Goal: Task Accomplishment & Management: Manage account settings

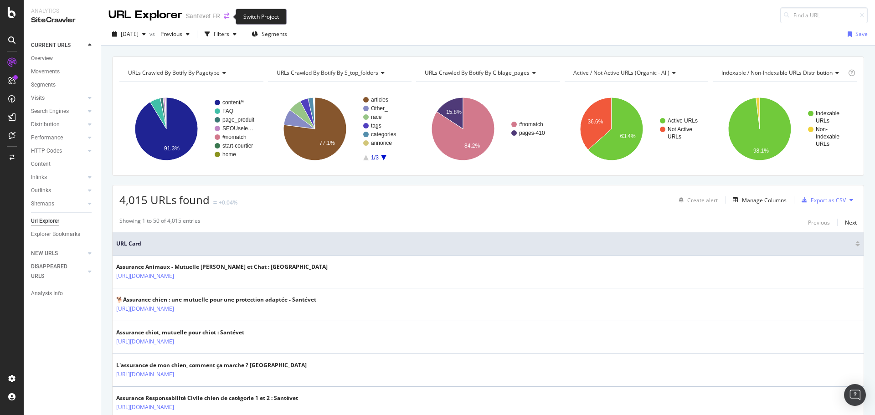
click at [224, 14] on icon "arrow-right-arrow-left" at bounding box center [226, 16] width 5 height 6
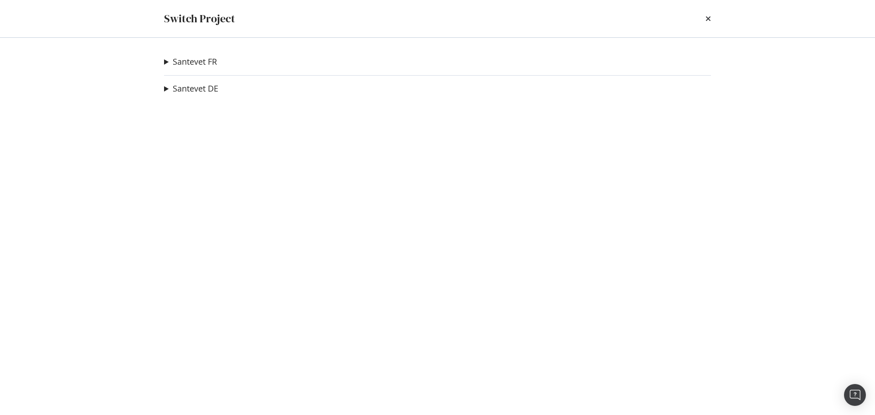
click at [166, 61] on summary "Santevet FR" at bounding box center [190, 62] width 53 height 12
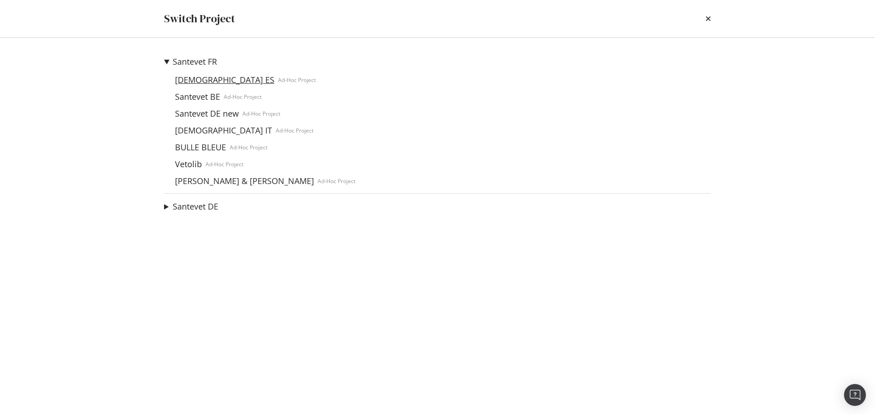
click at [207, 83] on link "Santevet ES" at bounding box center [224, 80] width 107 height 10
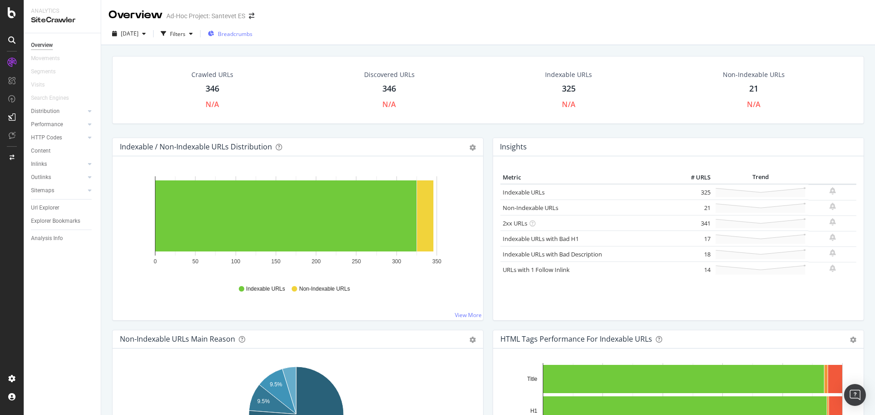
click at [253, 35] on span "Breadcrumbs" at bounding box center [235, 34] width 35 height 8
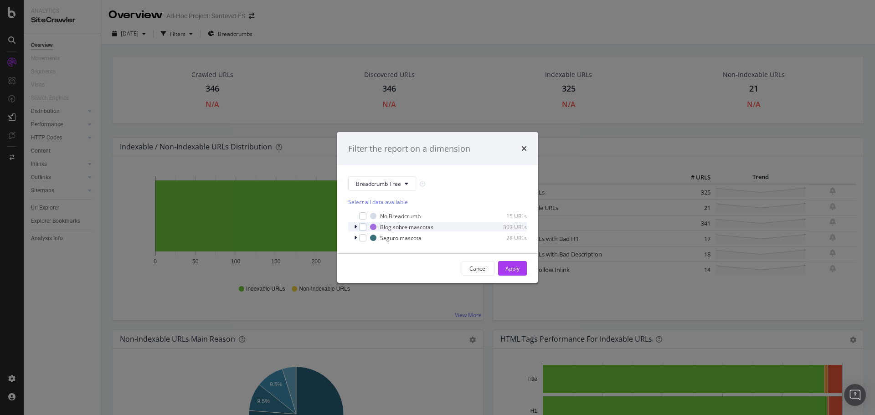
click at [356, 229] on icon "modal" at bounding box center [355, 226] width 3 height 5
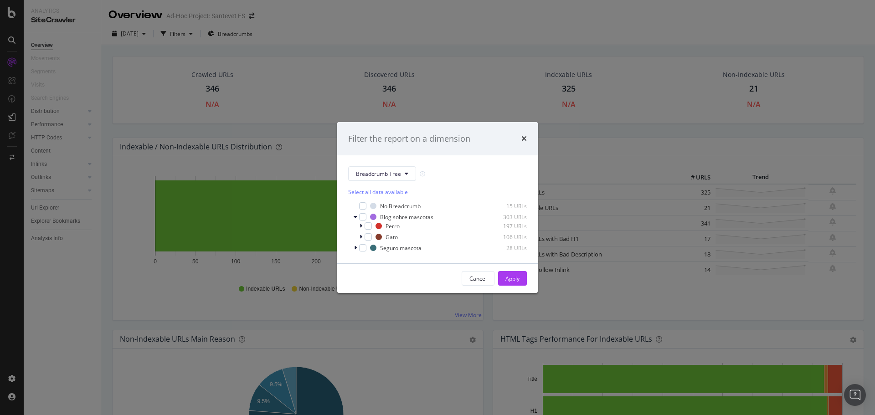
click at [524, 140] on icon "times" at bounding box center [524, 138] width 5 height 7
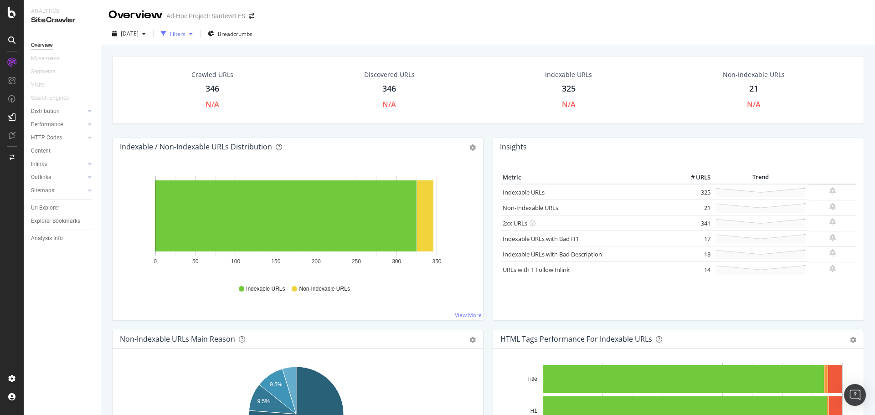
click at [186, 35] on div "Filters" at bounding box center [178, 34] width 16 height 8
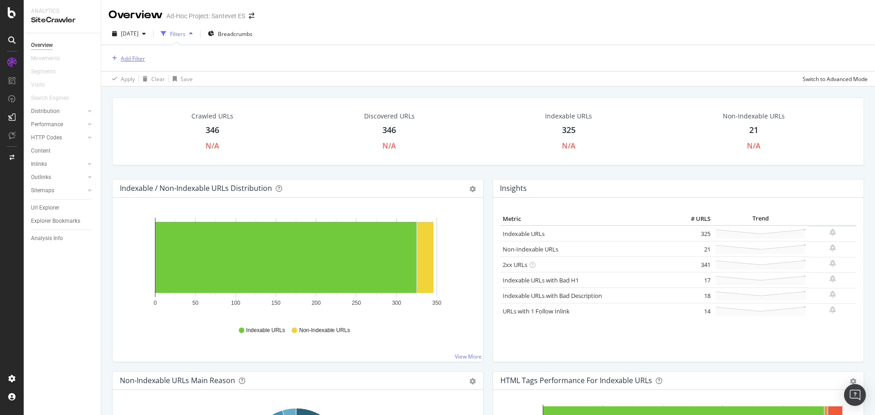
click at [137, 61] on div "Add Filter" at bounding box center [133, 59] width 24 height 8
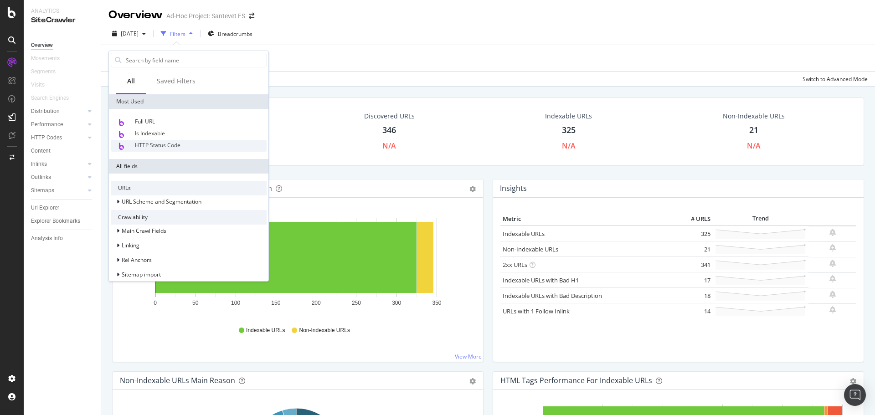
click at [169, 150] on div "HTTP Status Code" at bounding box center [189, 146] width 156 height 12
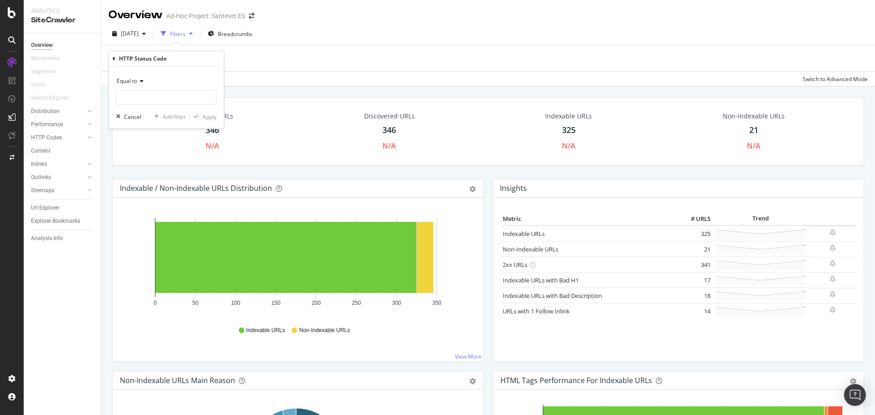
click at [142, 83] on icon at bounding box center [140, 80] width 6 height 5
click at [139, 168] on span "Between" at bounding box center [132, 171] width 22 height 8
drag, startPoint x: 146, startPoint y: 98, endPoint x: 116, endPoint y: 98, distance: 29.6
click at [116, 98] on input "0" at bounding box center [166, 97] width 100 height 15
type input "300"
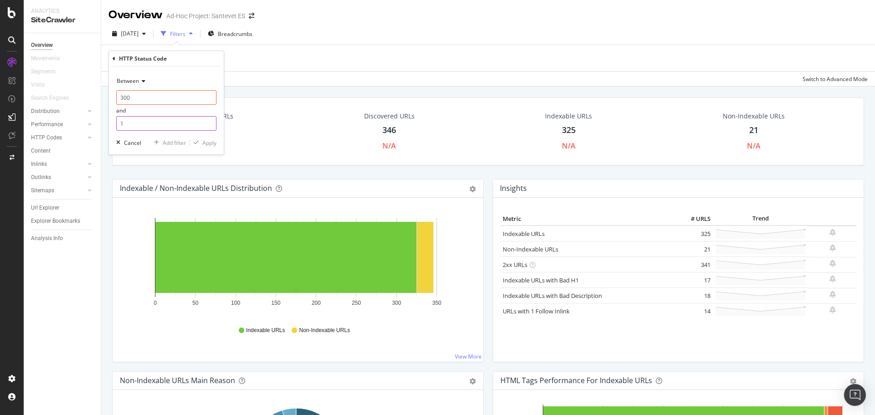
drag, startPoint x: 141, startPoint y: 121, endPoint x: 116, endPoint y: 131, distance: 27.3
click at [116, 131] on div "Between 300 and 1 Cancel Add filter Apply" at bounding box center [166, 111] width 115 height 88
type input "399"
click at [210, 140] on div "Apply" at bounding box center [209, 143] width 14 height 8
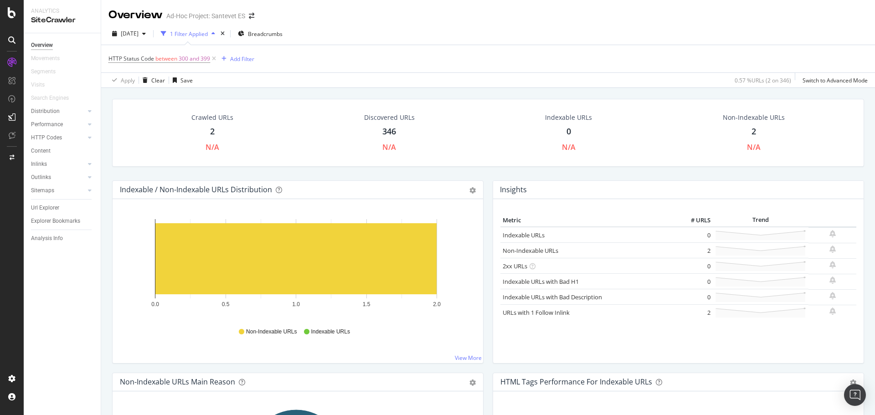
click at [212, 128] on div "2" at bounding box center [212, 132] width 5 height 12
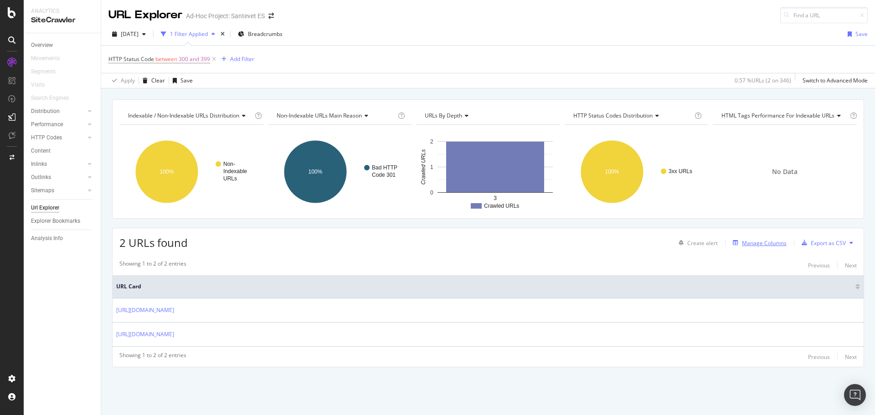
click at [754, 243] on div "Manage Columns" at bounding box center [764, 243] width 45 height 8
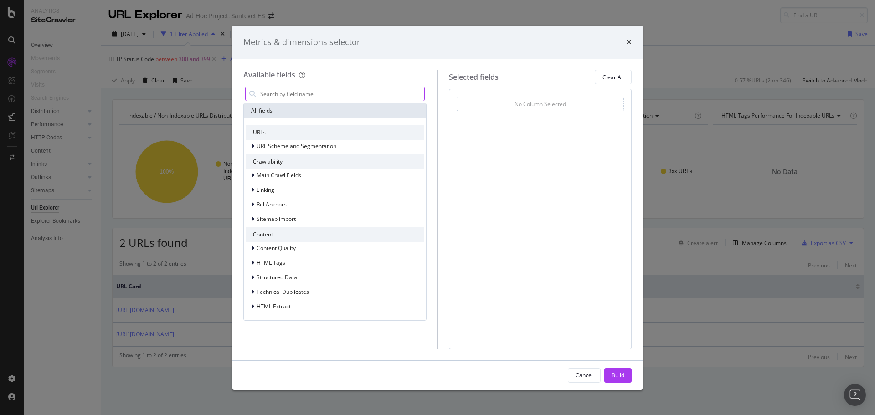
click at [290, 92] on input "modal" at bounding box center [341, 94] width 165 height 14
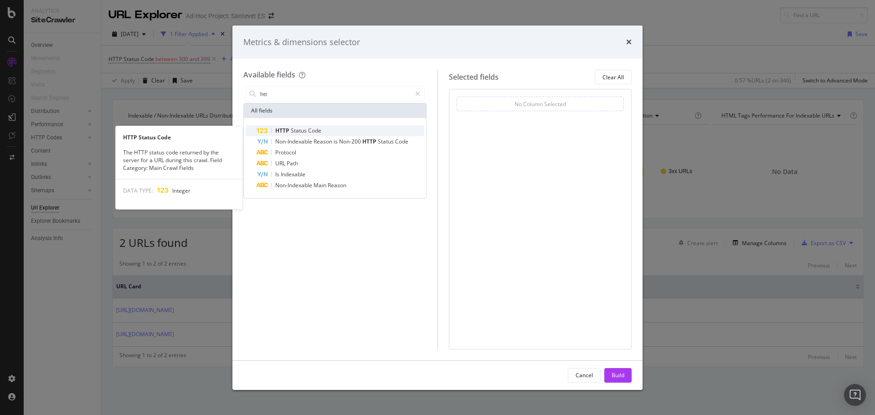
click at [305, 134] on span "Status" at bounding box center [299, 131] width 17 height 8
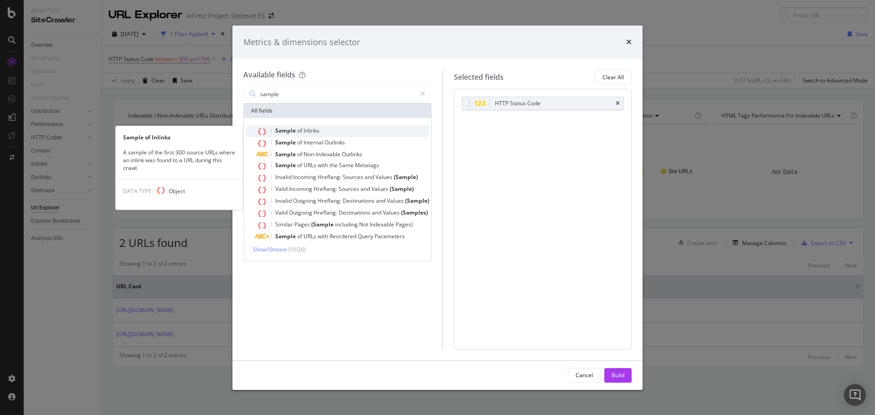
click at [312, 128] on span "Inlinks" at bounding box center [312, 131] width 16 height 8
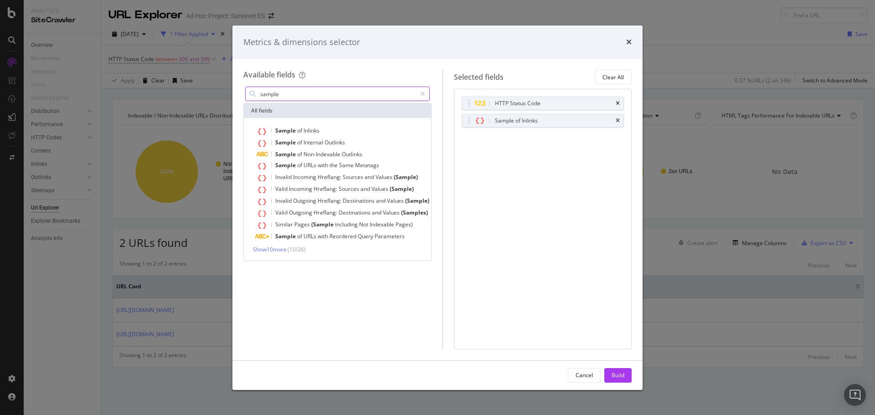
click at [264, 95] on input "sample" at bounding box center [337, 94] width 157 height 14
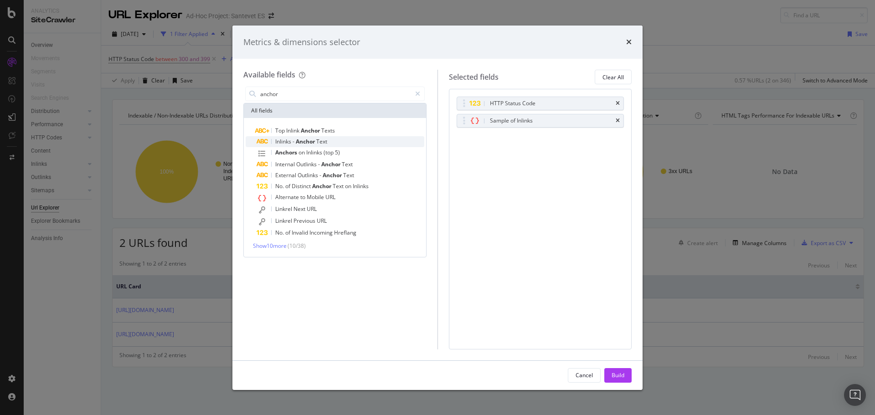
click at [287, 139] on span "Inlinks" at bounding box center [283, 142] width 17 height 8
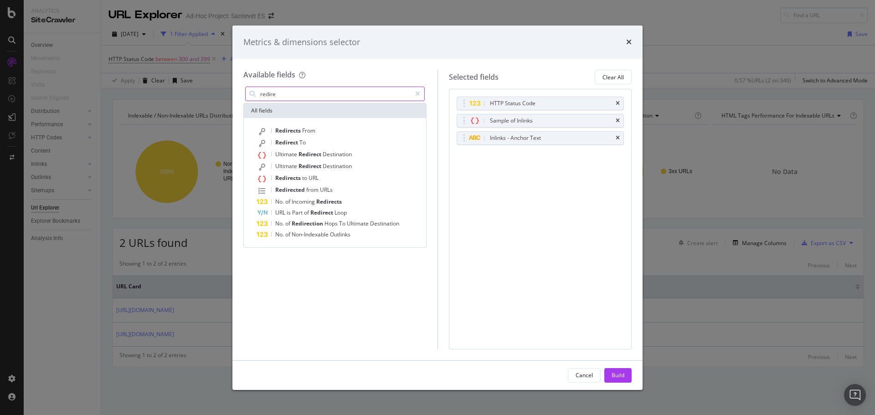
type input "redire"
click at [295, 177] on span "Redirects" at bounding box center [288, 178] width 27 height 8
click at [624, 376] on div "Build" at bounding box center [618, 376] width 13 height 8
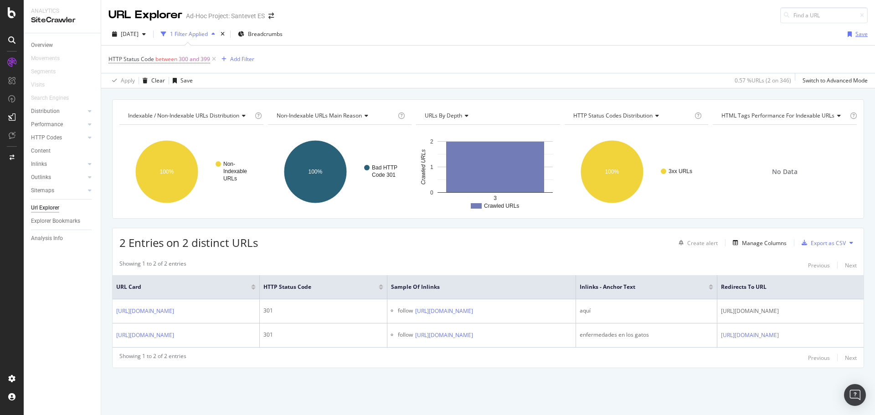
click at [856, 36] on div "Save" at bounding box center [862, 34] width 12 height 8
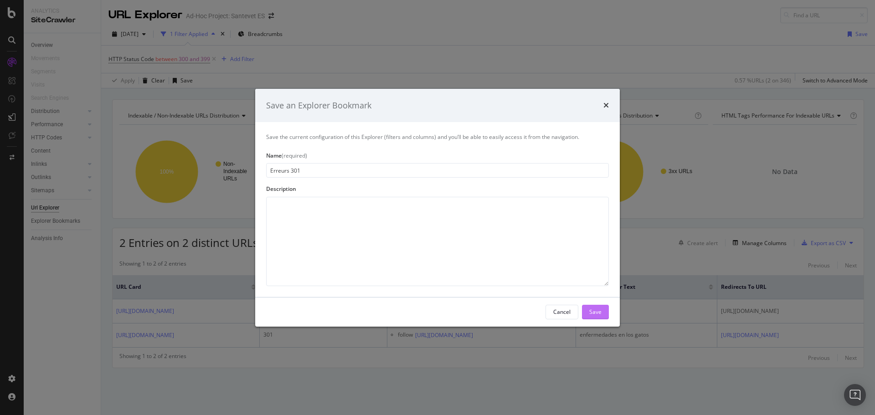
type input "Erreurs 301"
click at [598, 313] on div "Save" at bounding box center [596, 312] width 12 height 8
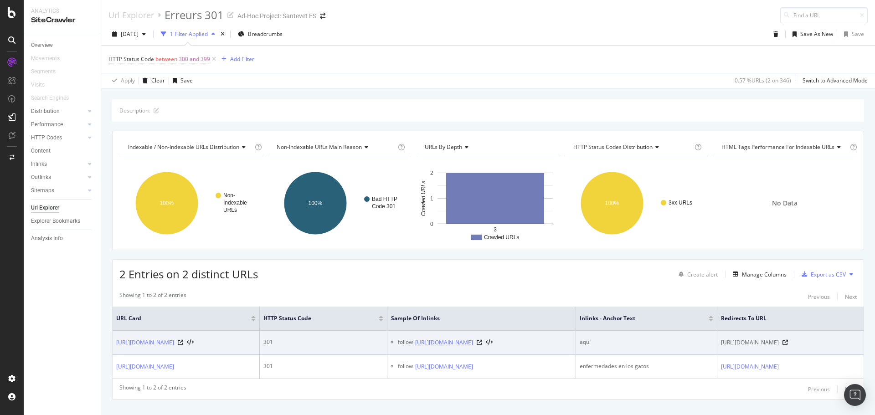
click at [473, 347] on link "https://www.santevet.es/articulo/primavera-peligros-y-riesgos-para-mascotas-per…" at bounding box center [444, 342] width 58 height 9
click at [482, 346] on icon at bounding box center [479, 342] width 5 height 5
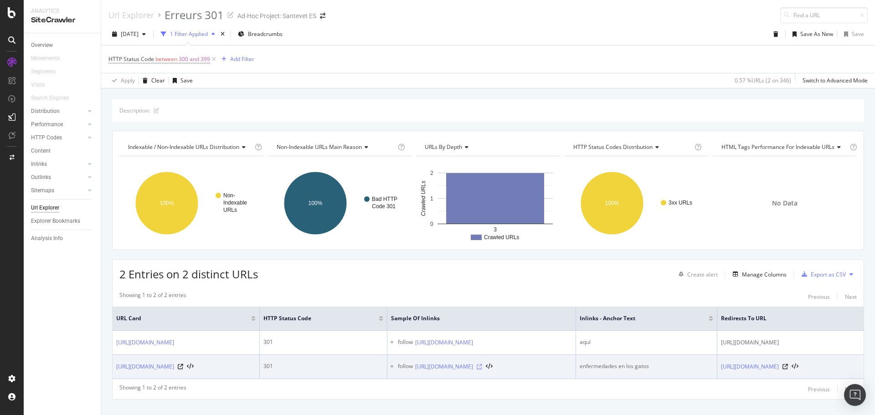
click at [482, 370] on icon at bounding box center [479, 366] width 5 height 5
copy link "https://www.santevet.es/categorias/enfermedades-gatos"
drag, startPoint x: 867, startPoint y: 376, endPoint x: 692, endPoint y: 376, distance: 175.1
click at [692, 376] on div "Description: Indexable / Non-Indexable URLs distribution Chart (by Value) Table…" at bounding box center [488, 265] width 774 height 332
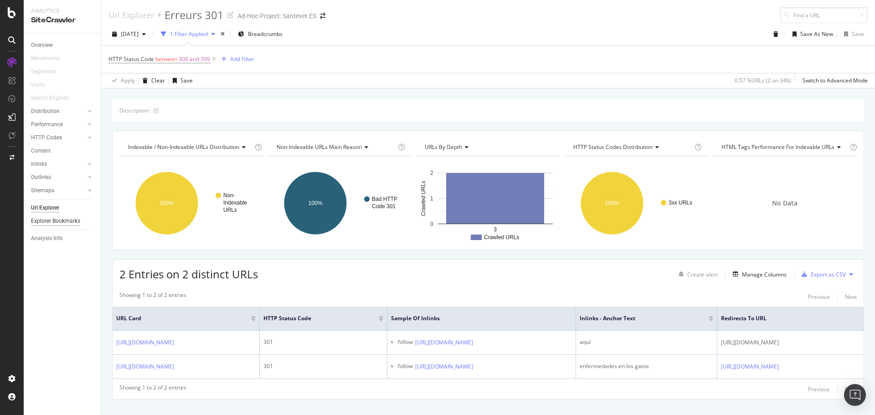
click at [78, 221] on div "Explorer Bookmarks" at bounding box center [55, 222] width 49 height 10
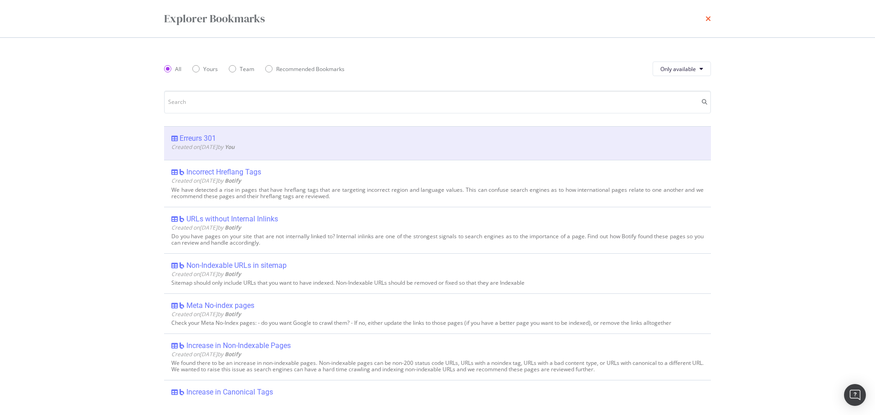
click at [709, 17] on icon "times" at bounding box center [708, 18] width 5 height 7
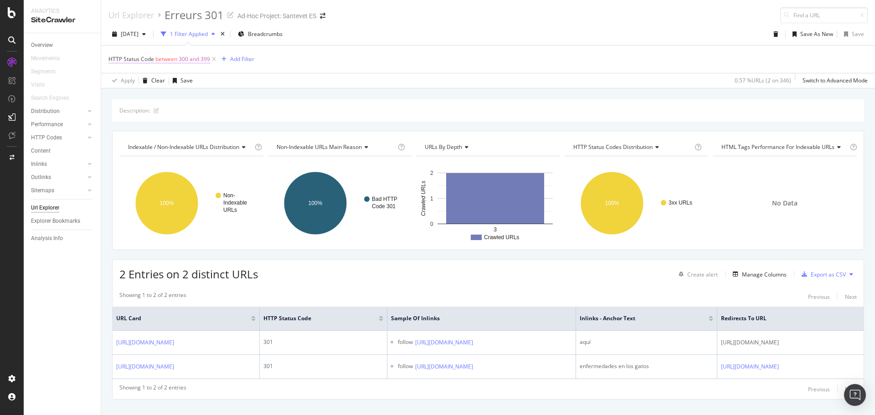
click at [192, 60] on span "300 and 399" at bounding box center [194, 59] width 31 height 13
drag, startPoint x: 150, startPoint y: 94, endPoint x: 119, endPoint y: 102, distance: 32.0
click at [119, 102] on input "300" at bounding box center [166, 97] width 100 height 15
type input "400"
type input "499"
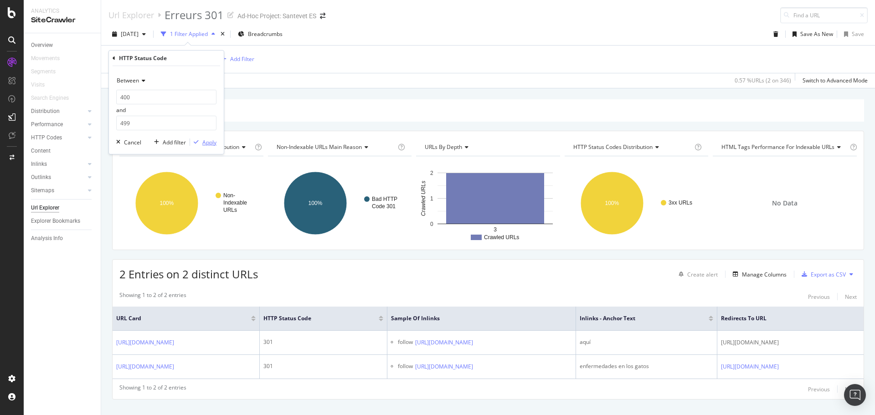
click at [212, 140] on div "Apply" at bounding box center [209, 143] width 14 height 8
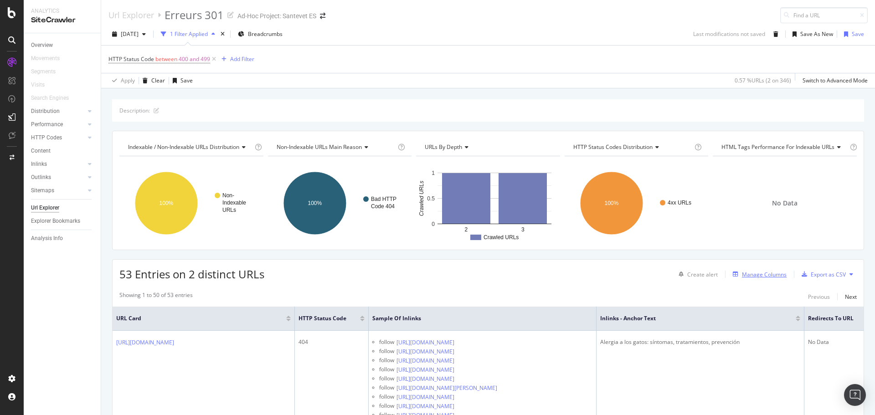
click at [742, 272] on div "Manage Columns" at bounding box center [764, 275] width 45 height 8
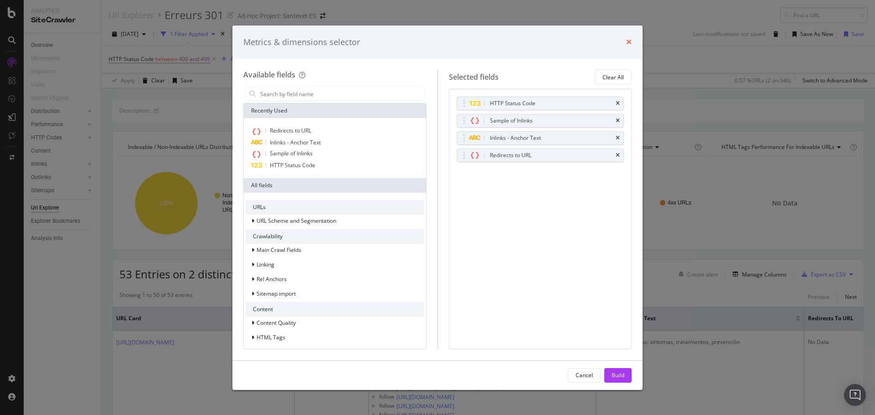
click at [629, 40] on icon "times" at bounding box center [629, 41] width 5 height 7
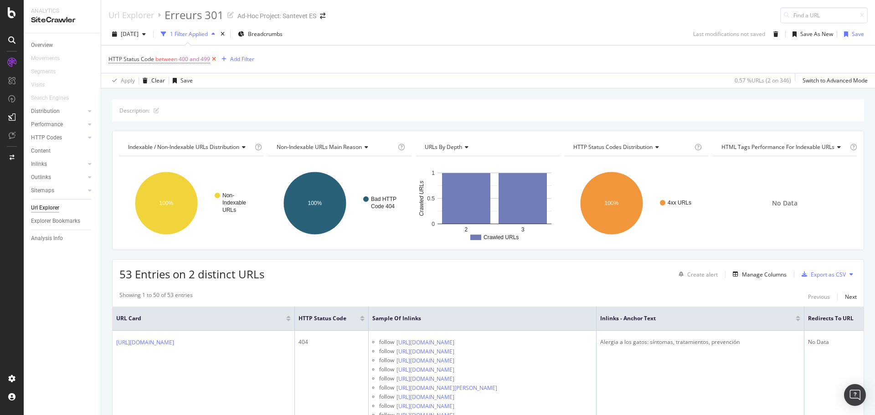
click at [213, 63] on icon at bounding box center [214, 59] width 8 height 9
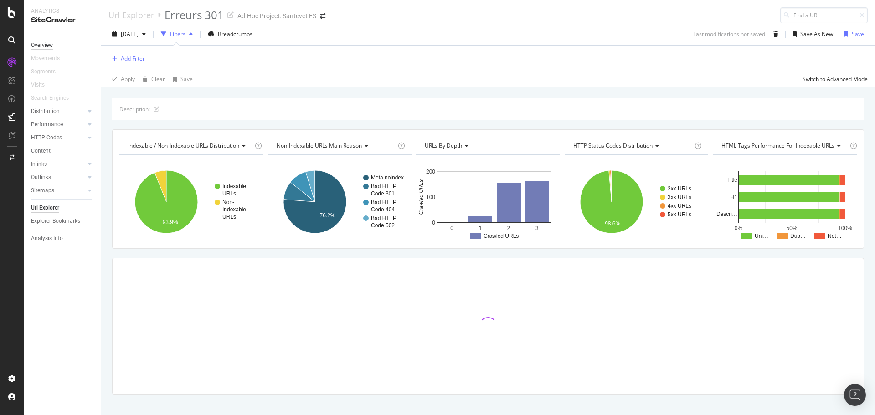
click at [35, 43] on div "Overview" at bounding box center [42, 46] width 22 height 10
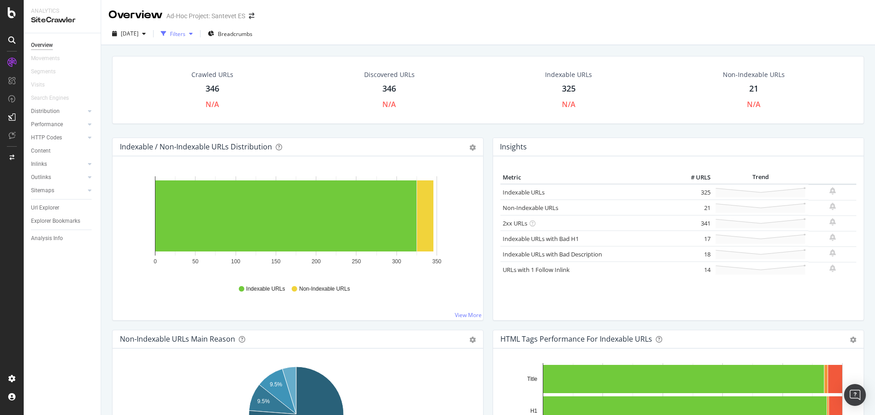
click at [186, 36] on div "Filters" at bounding box center [178, 34] width 16 height 8
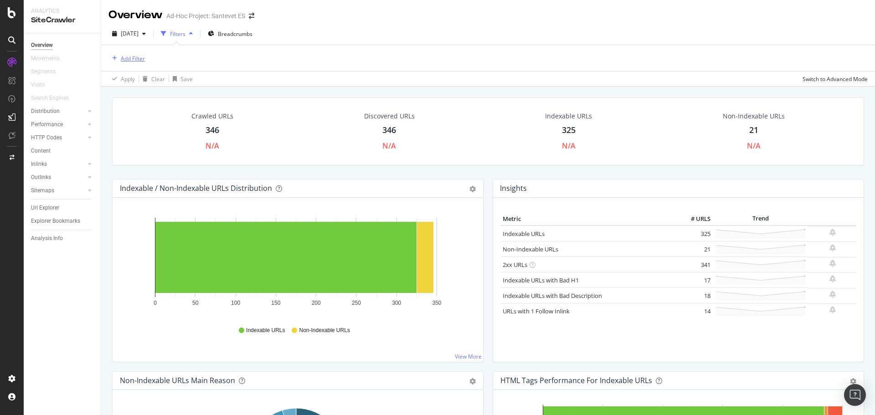
click at [133, 58] on div "Add Filter" at bounding box center [133, 59] width 24 height 8
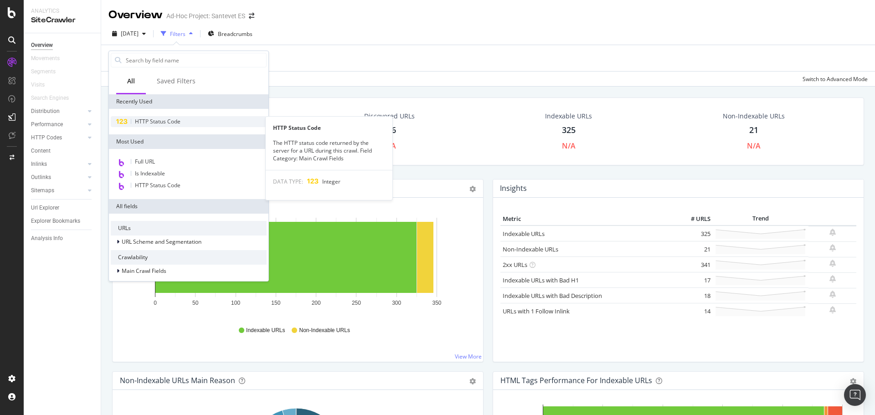
click at [149, 119] on span "HTTP Status Code" at bounding box center [158, 122] width 46 height 8
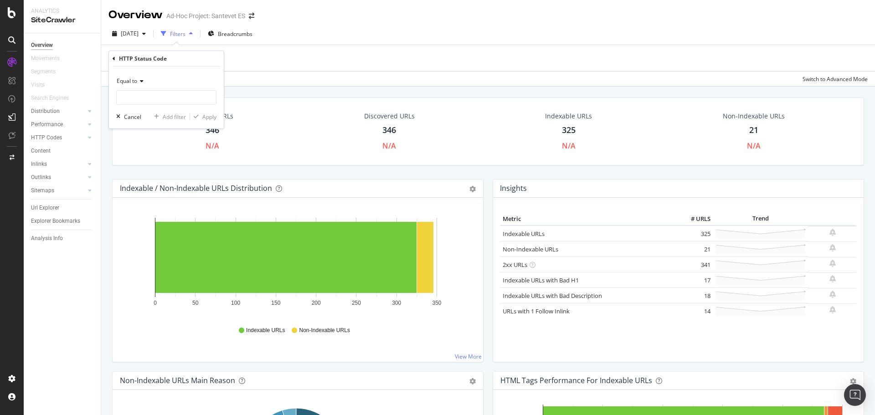
click at [142, 83] on icon at bounding box center [140, 80] width 6 height 5
click at [149, 168] on div "Between" at bounding box center [168, 171] width 98 height 12
drag, startPoint x: 143, startPoint y: 100, endPoint x: 112, endPoint y: 103, distance: 31.1
click at [112, 103] on div "Between 0 and 1 Cancel Add filter Apply" at bounding box center [166, 111] width 115 height 88
type input "400"
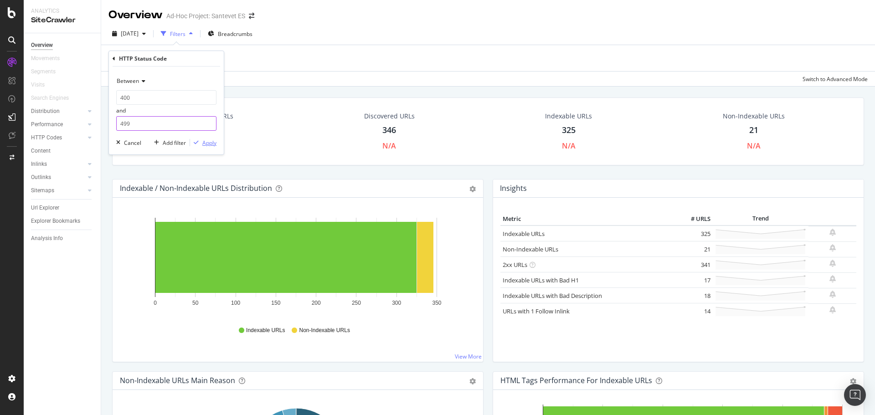
type input "499"
click at [215, 140] on div "Apply" at bounding box center [209, 143] width 14 height 8
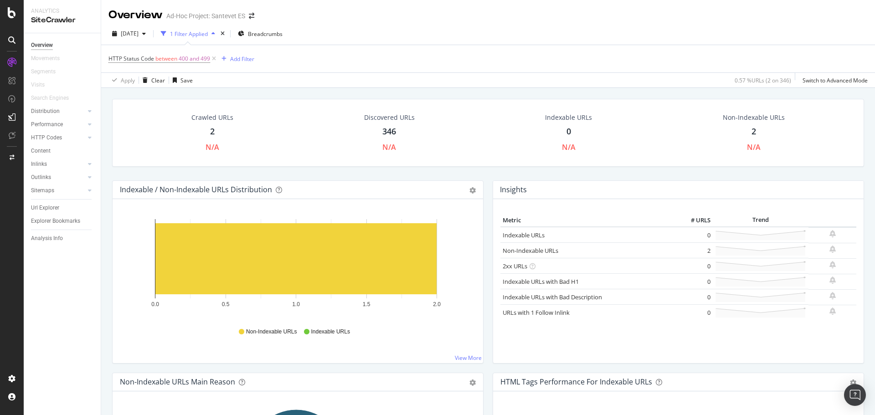
click at [212, 133] on div "2" at bounding box center [212, 132] width 5 height 12
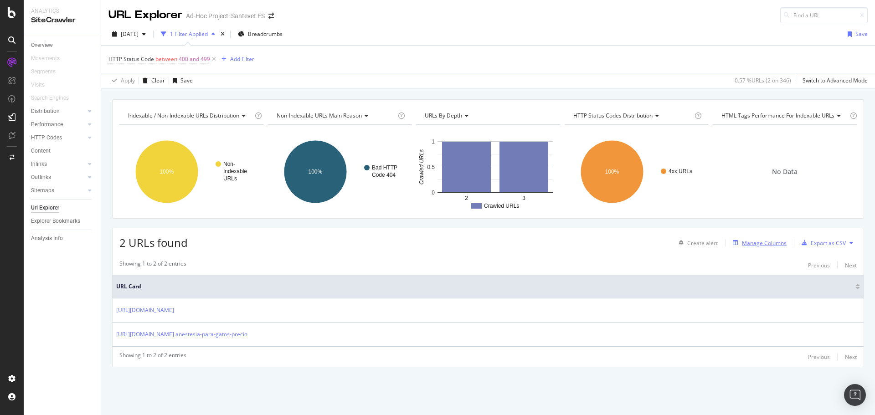
click at [754, 242] on div "Manage Columns" at bounding box center [764, 243] width 45 height 8
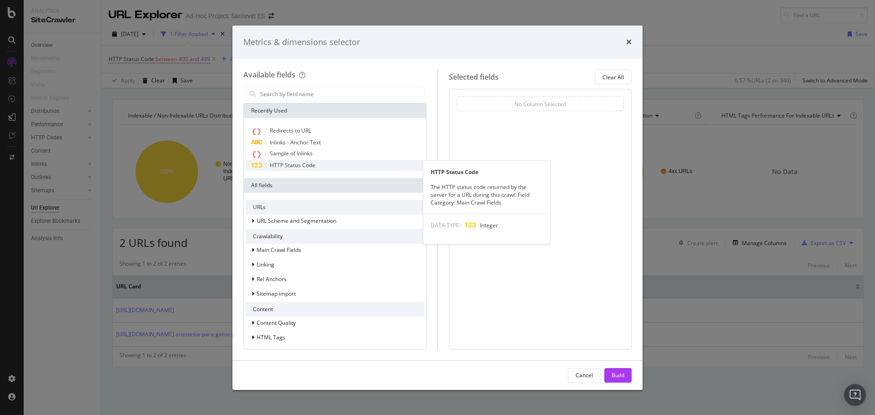
click at [285, 165] on span "HTTP Status Code" at bounding box center [293, 165] width 46 height 8
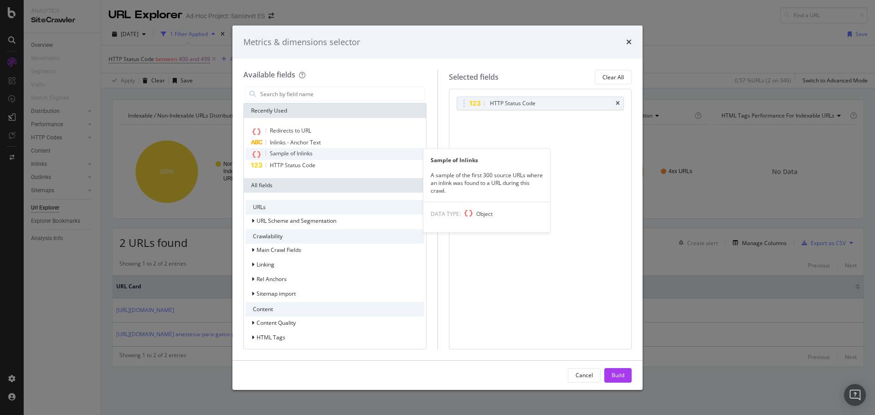
click at [294, 151] on span "Sample of Inlinks" at bounding box center [291, 154] width 43 height 8
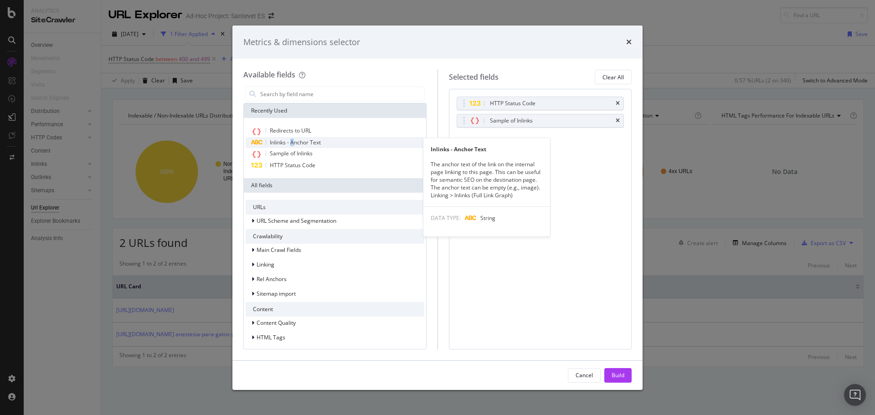
click at [294, 141] on span "Inlinks - Anchor Text" at bounding box center [295, 143] width 51 height 8
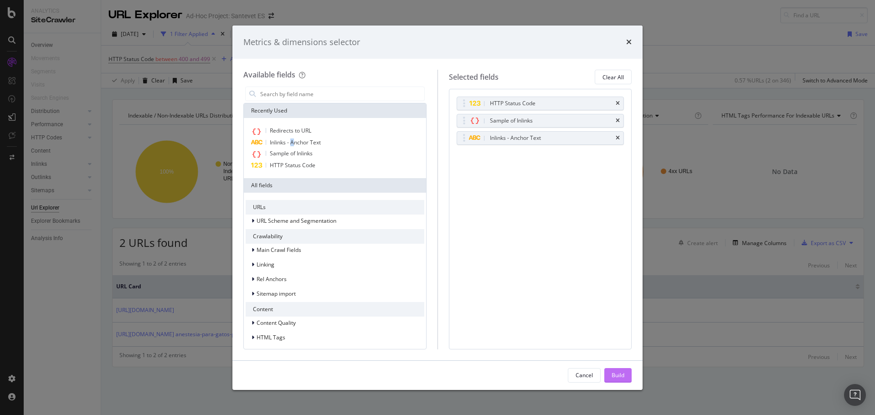
click at [612, 378] on div "Build" at bounding box center [618, 376] width 13 height 8
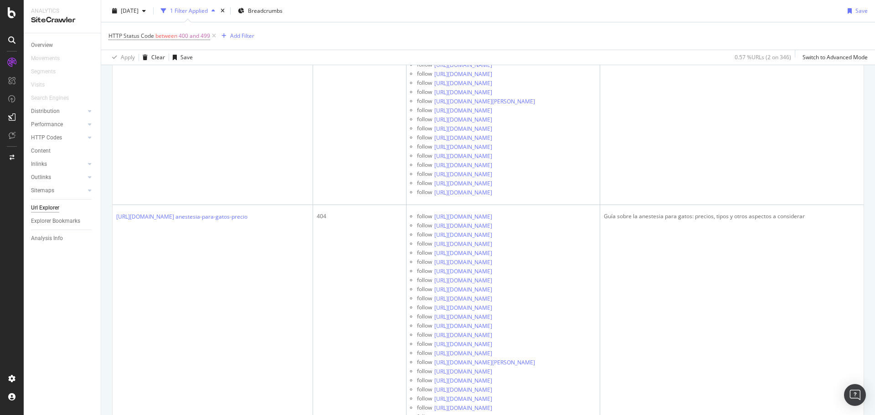
scroll to position [5996, 0]
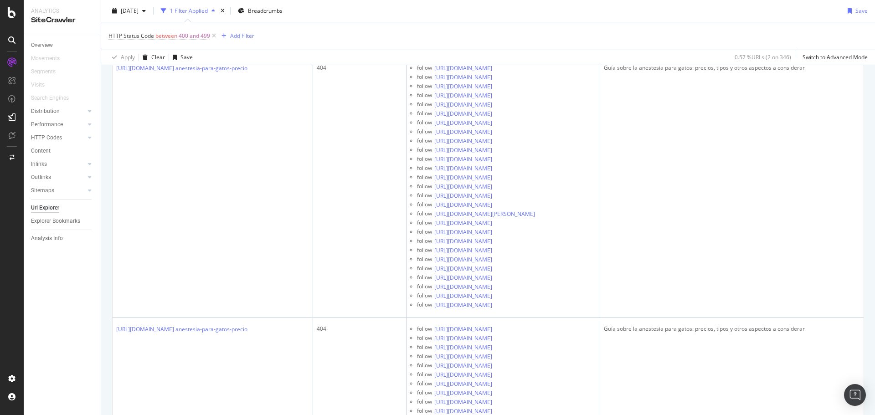
copy div "Guía sobre la anestesia para gato"
drag, startPoint x: 639, startPoint y: 309, endPoint x: 723, endPoint y: 309, distance: 83.9
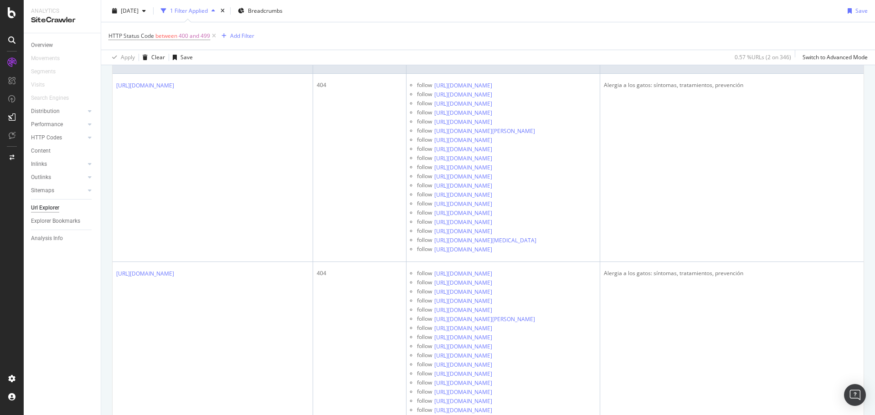
scroll to position [193, 0]
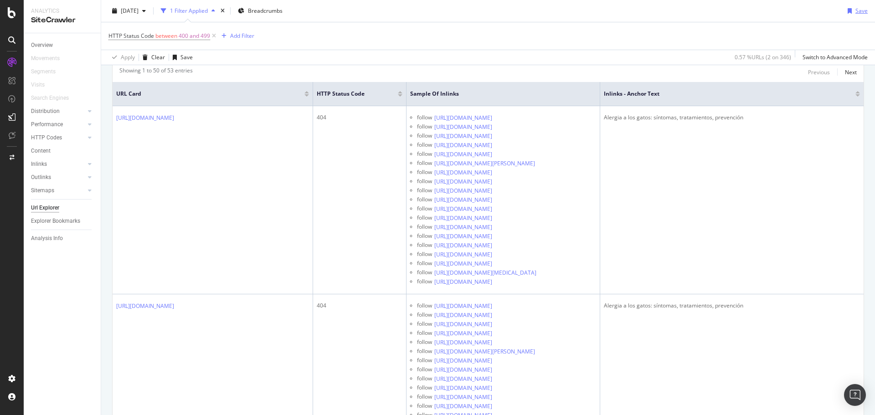
click at [856, 12] on div "Save" at bounding box center [862, 11] width 12 height 8
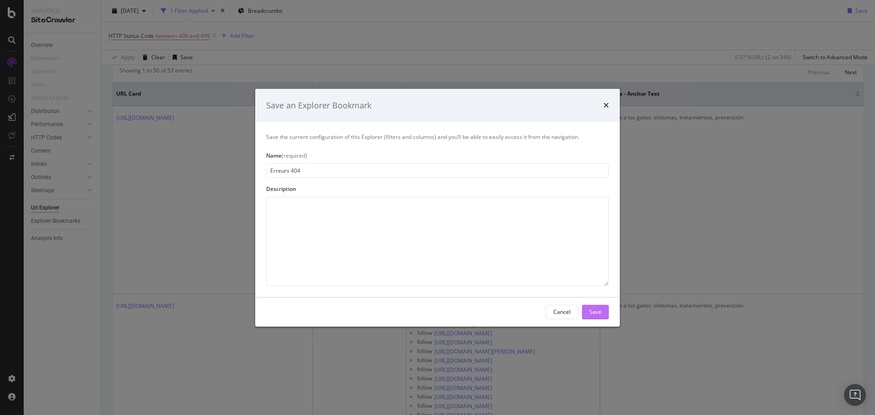
type input "Erreurs 404"
click at [600, 309] on div "Save" at bounding box center [596, 312] width 12 height 8
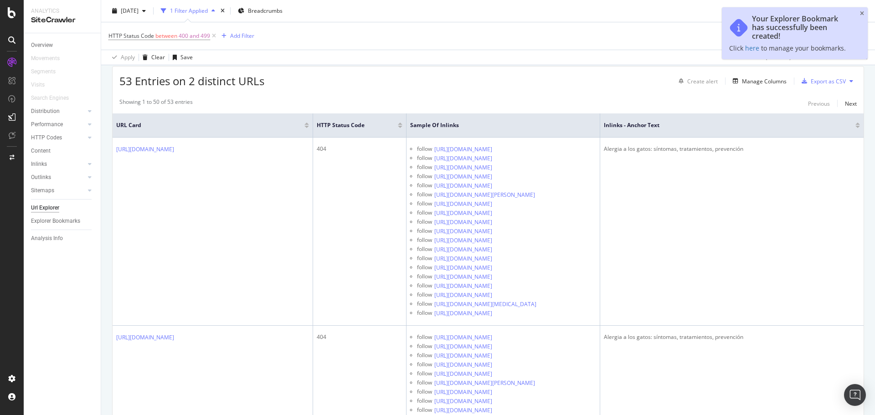
scroll to position [225, 0]
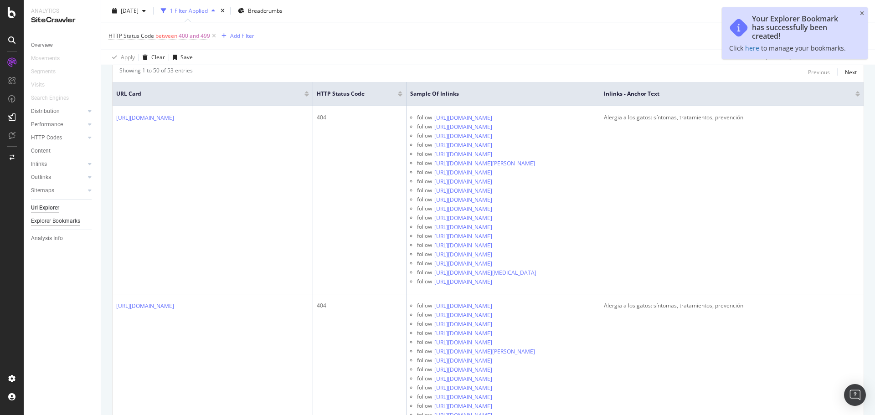
click at [57, 223] on div "Explorer Bookmarks" at bounding box center [55, 222] width 49 height 10
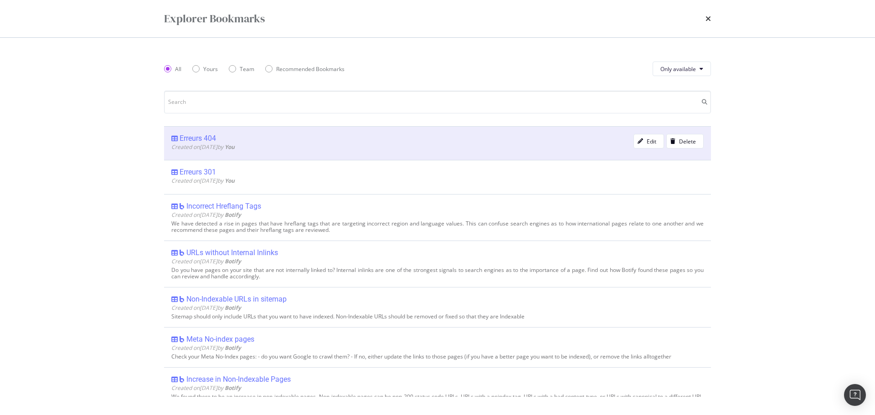
click at [203, 135] on div "Erreurs 404" at bounding box center [198, 138] width 36 height 9
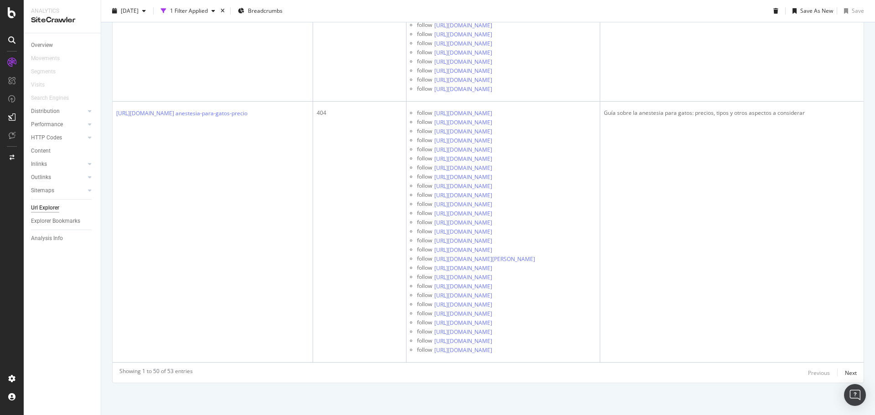
scroll to position [13673, 0]
click at [846, 374] on div "Next" at bounding box center [851, 373] width 12 height 8
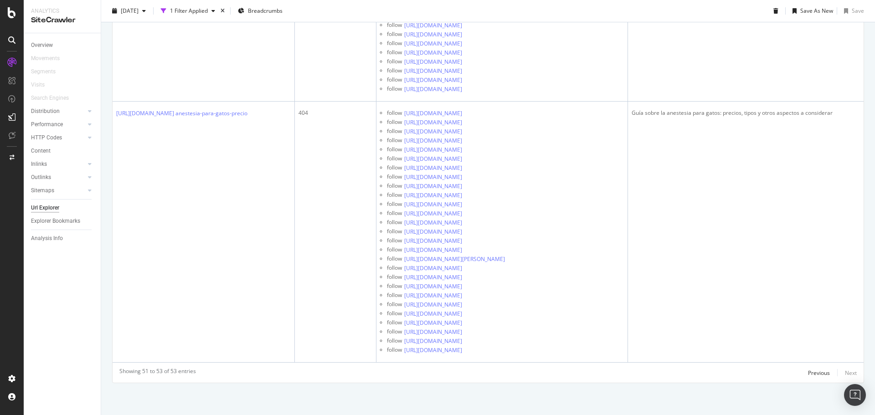
scroll to position [848, 0]
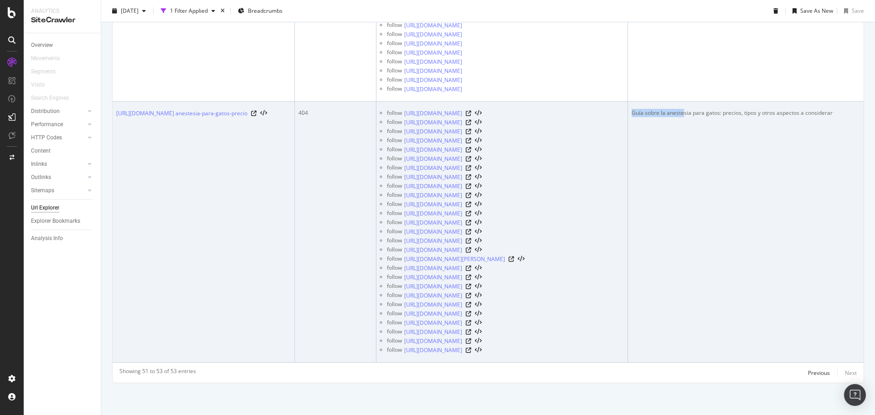
drag, startPoint x: 633, startPoint y: 119, endPoint x: 684, endPoint y: 122, distance: 51.7
click at [684, 117] on div "Guía sobre la anestesia para gatos: precios, tipos y otros aspectos a considerar" at bounding box center [746, 113] width 228 height 8
copy div "Guía sobre la aneste"
click at [471, 135] on icon at bounding box center [468, 131] width 5 height 5
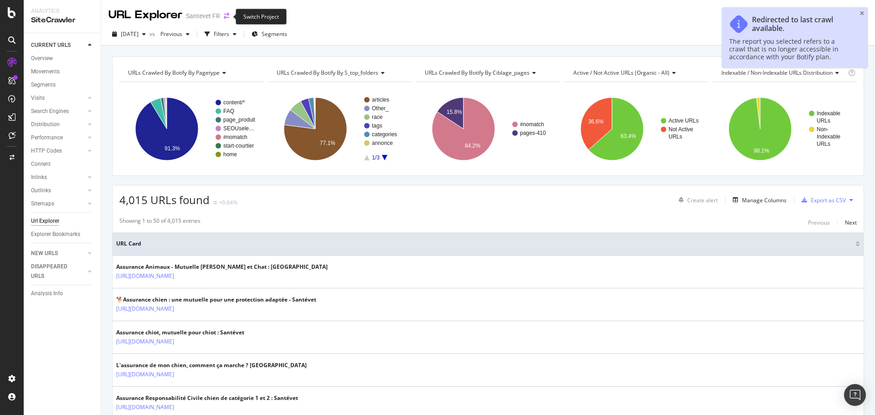
click at [226, 16] on icon "arrow-right-arrow-left" at bounding box center [226, 16] width 5 height 6
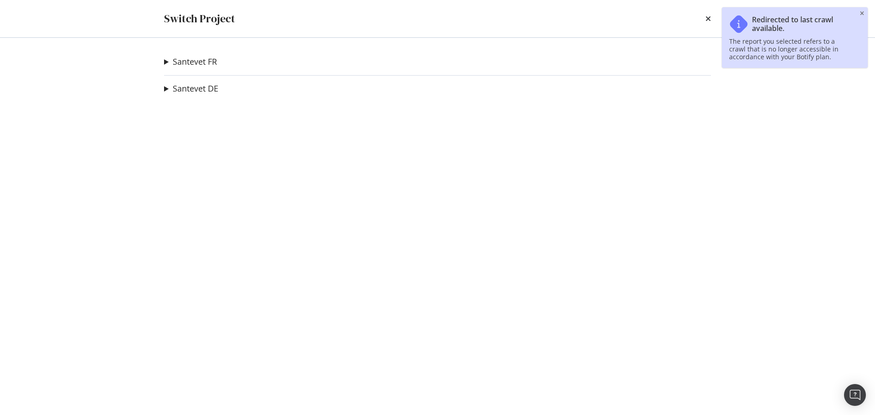
click at [166, 88] on summary "Santevet DE" at bounding box center [191, 89] width 54 height 12
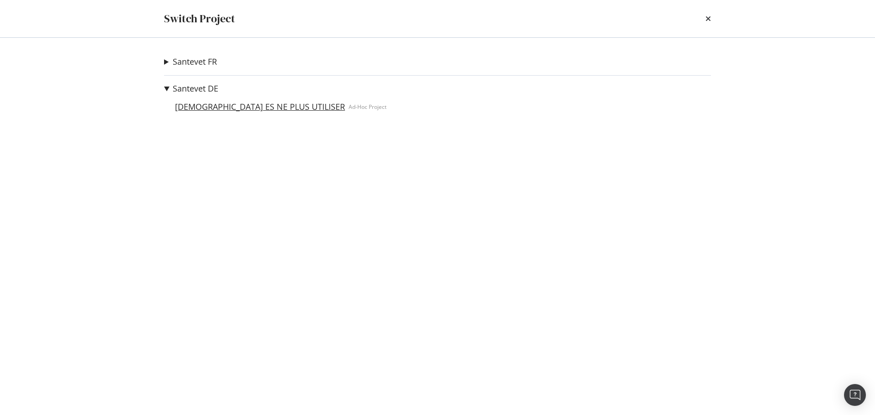
click at [196, 104] on link "Santevet ES NE PLUS UTILISER" at bounding box center [259, 107] width 177 height 10
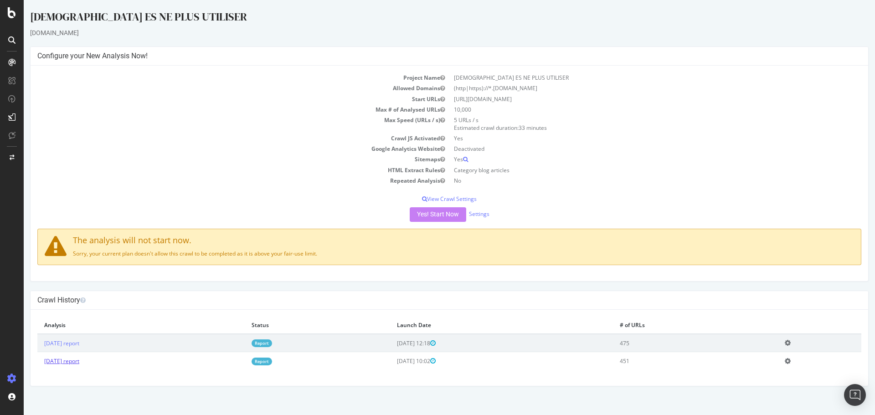
click at [79, 362] on link "2025 Jun. 2nd report" at bounding box center [61, 361] width 35 height 8
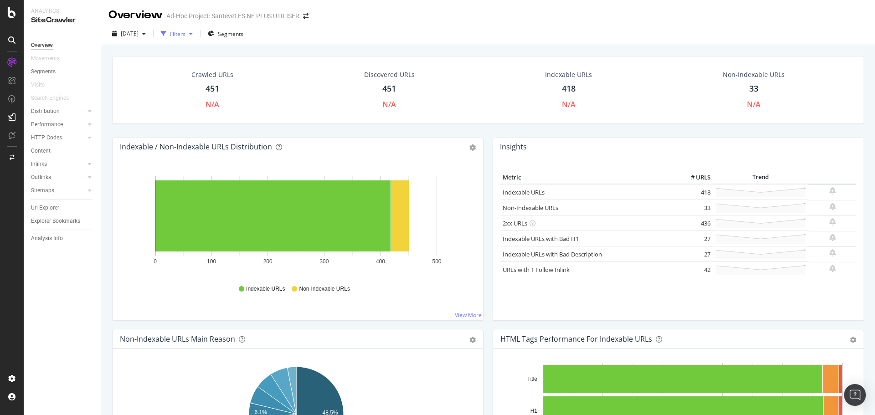
click at [193, 33] on icon "button" at bounding box center [191, 33] width 4 height 5
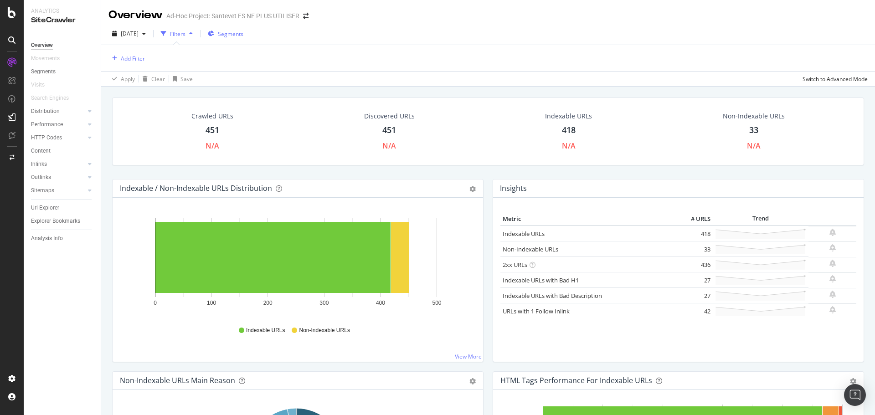
click at [233, 36] on div "Segments" at bounding box center [226, 34] width 36 height 8
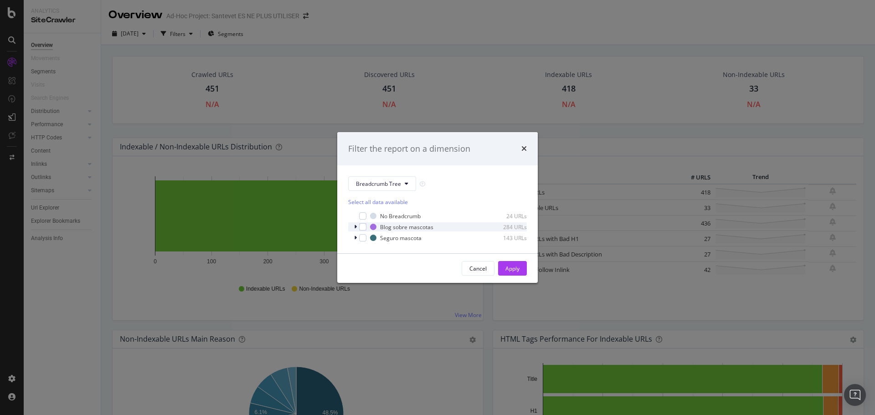
click at [357, 226] on div "modal" at bounding box center [356, 227] width 5 height 9
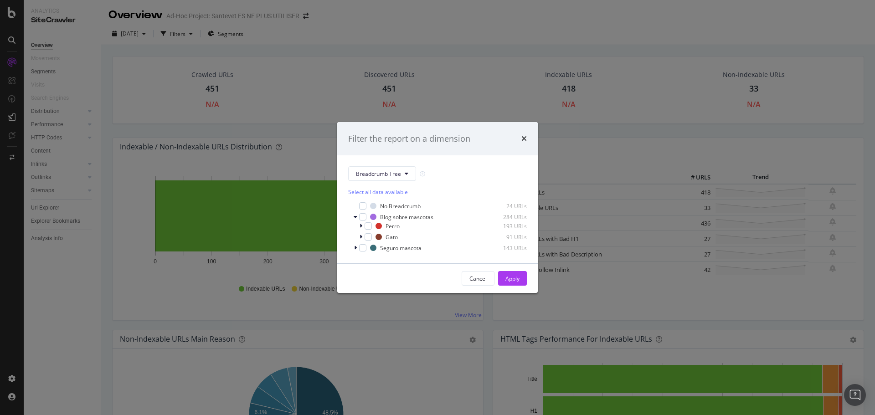
click at [63, 223] on div "Filter the report on a dimension Breadcrumb Tree Select all data available No B…" at bounding box center [437, 207] width 875 height 415
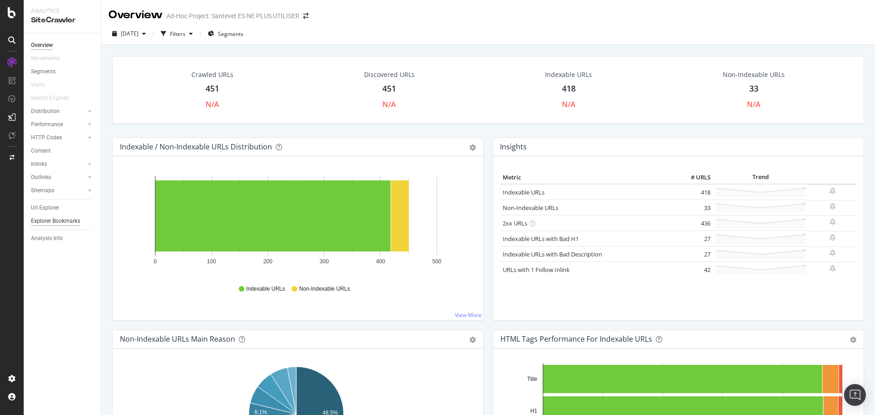
click at [63, 223] on div "Explorer Bookmarks" at bounding box center [55, 222] width 49 height 10
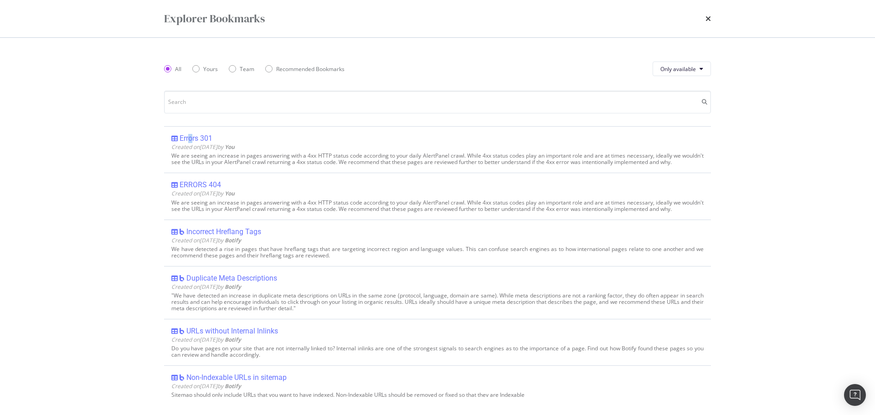
click at [192, 133] on div "Errors 301 Created on 2025 Feb 10th by You Edit Delete We are seeing an increas…" at bounding box center [437, 149] width 547 height 47
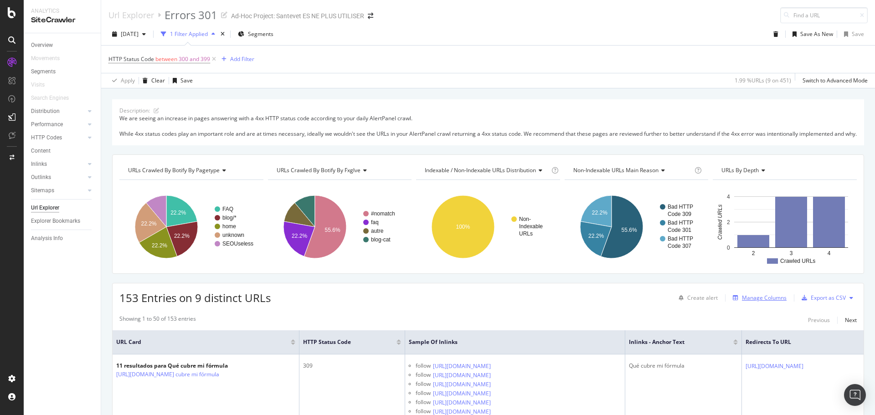
click at [771, 302] on div "Manage Columns" at bounding box center [764, 298] width 45 height 8
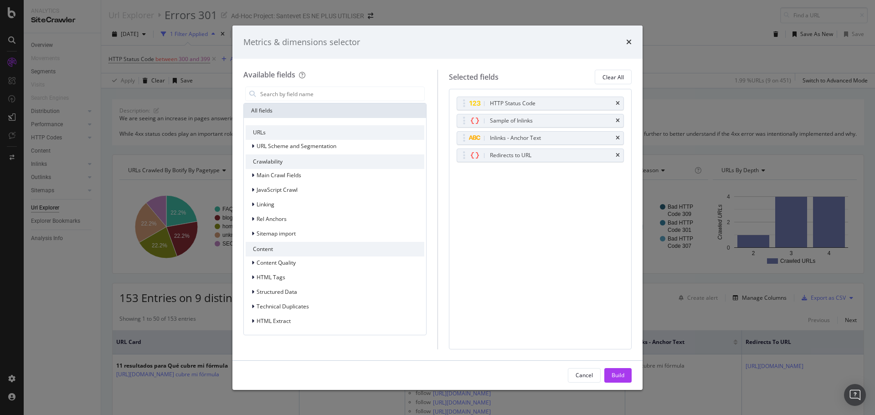
drag, startPoint x: 584, startPoint y: 379, endPoint x: 280, endPoint y: 266, distance: 324.6
click at [584, 379] on div "Cancel" at bounding box center [584, 376] width 17 height 8
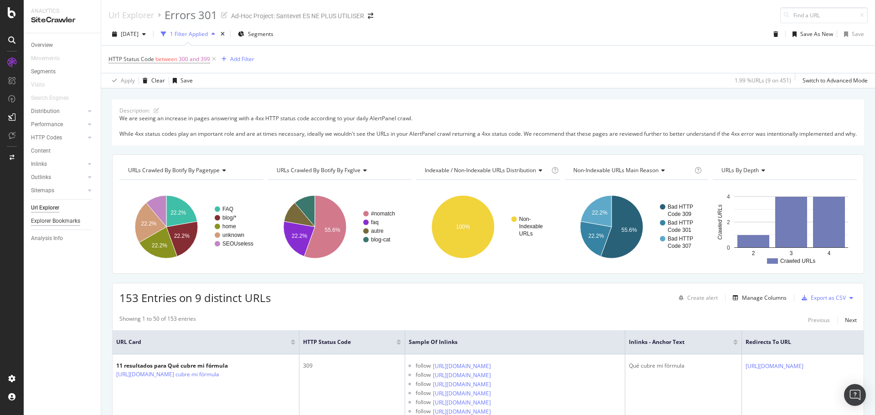
click at [60, 219] on div "Explorer Bookmarks" at bounding box center [55, 222] width 49 height 10
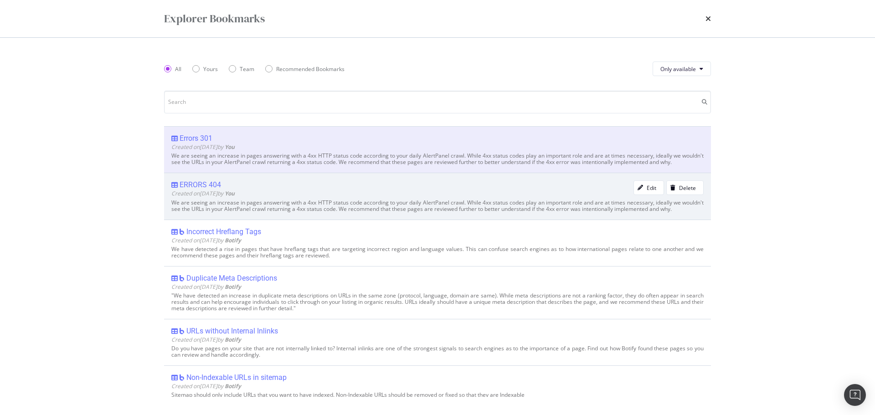
click at [206, 190] on div "ERRORS 404" at bounding box center [200, 185] width 41 height 9
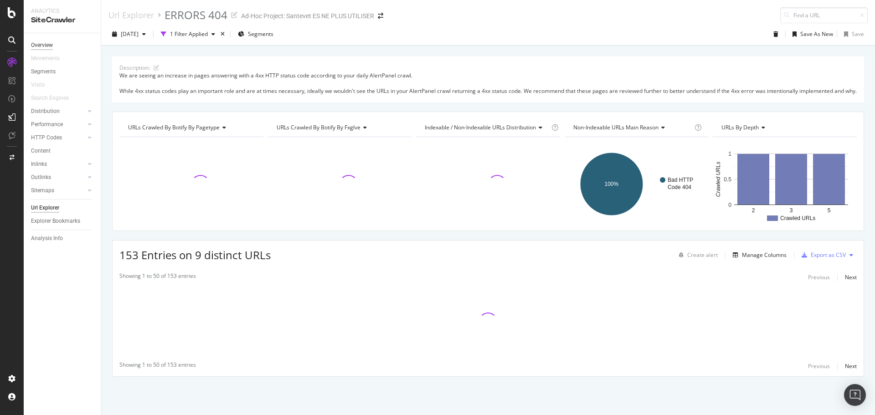
click at [49, 43] on div "Overview" at bounding box center [42, 46] width 22 height 10
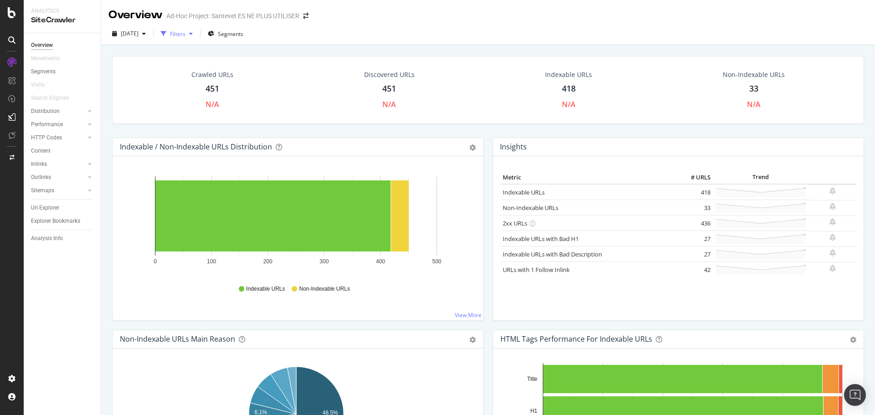
click at [197, 31] on div "button" at bounding box center [191, 33] width 11 height 5
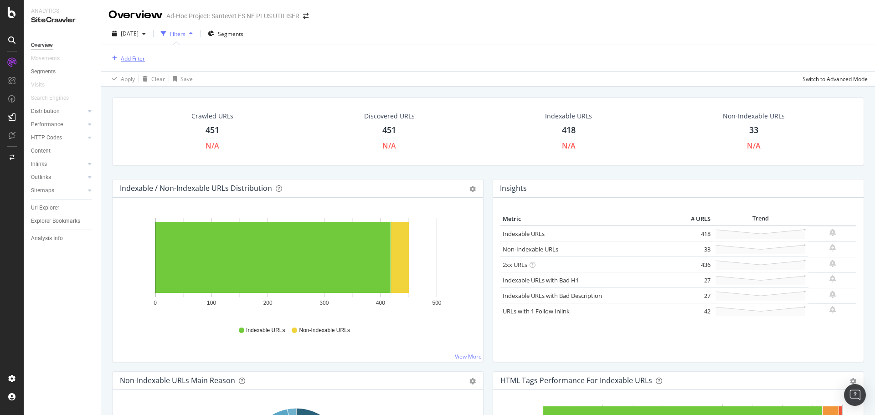
click at [132, 62] on div "Add Filter" at bounding box center [133, 59] width 24 height 8
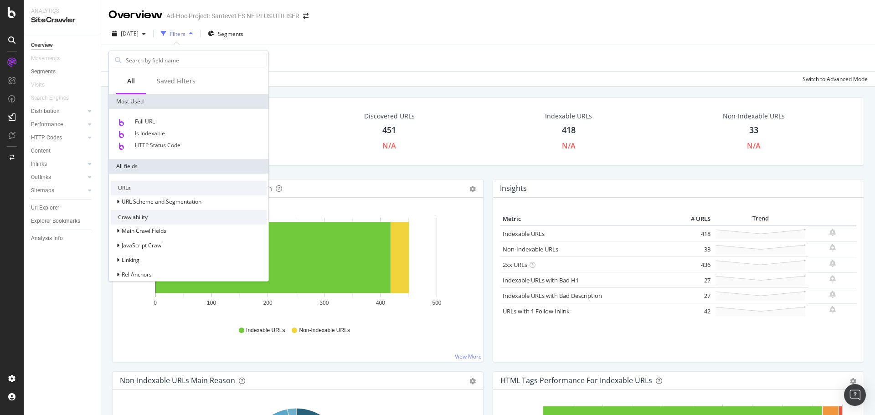
click at [158, 145] on span "HTTP Status Code" at bounding box center [158, 145] width 46 height 8
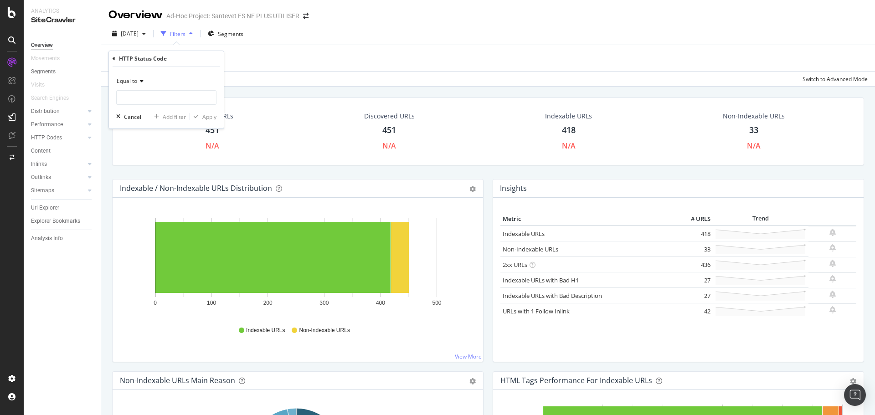
click at [145, 80] on div "Equal to" at bounding box center [166, 81] width 100 height 15
click at [152, 176] on div "Between" at bounding box center [168, 171] width 98 height 12
drag, startPoint x: 142, startPoint y: 98, endPoint x: 116, endPoint y: 100, distance: 26.1
click at [116, 100] on input "0" at bounding box center [166, 97] width 100 height 15
type input "400"
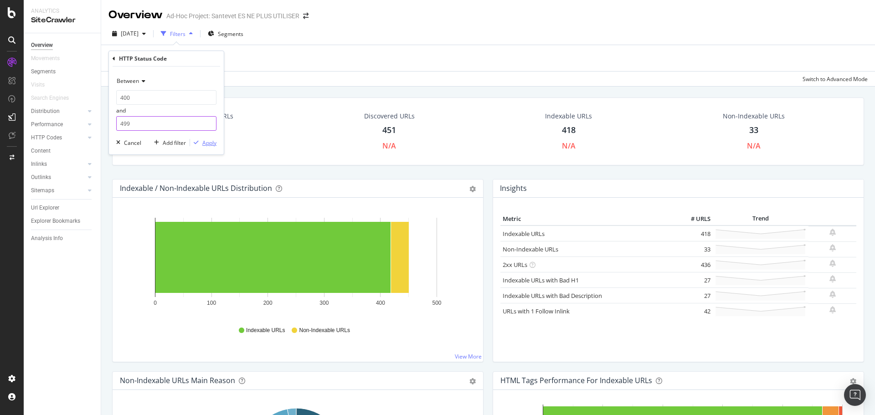
type input "499"
drag, startPoint x: 207, startPoint y: 144, endPoint x: 202, endPoint y: 148, distance: 6.8
click at [208, 144] on div "Apply" at bounding box center [209, 143] width 14 height 8
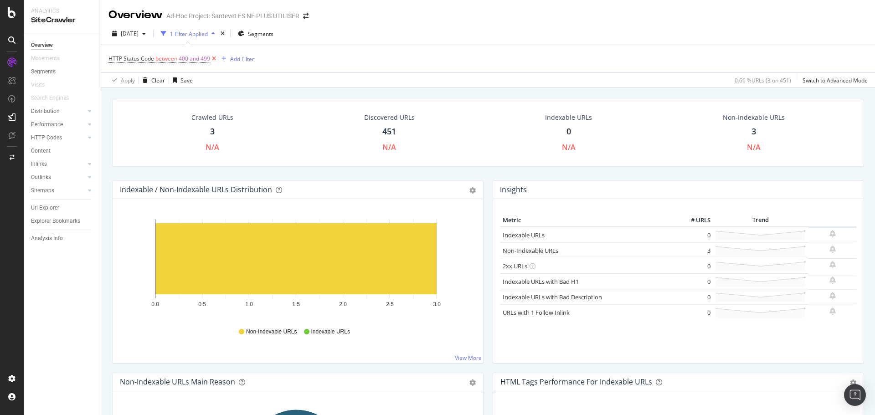
click at [213, 59] on icon at bounding box center [214, 58] width 8 height 9
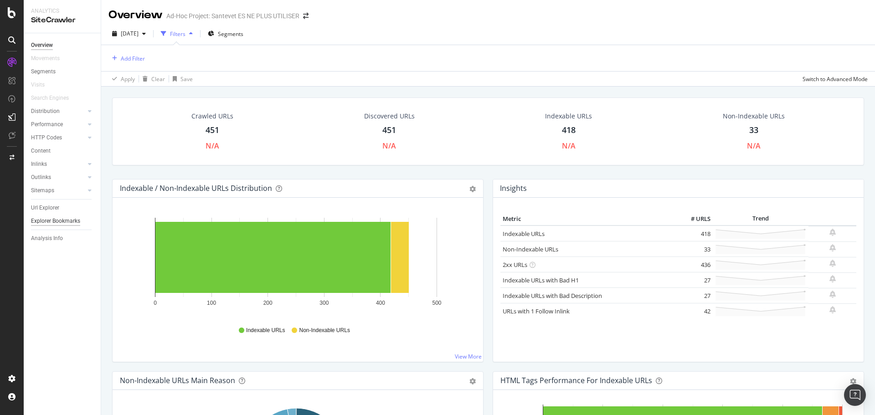
click at [72, 220] on div "Explorer Bookmarks" at bounding box center [55, 222] width 49 height 10
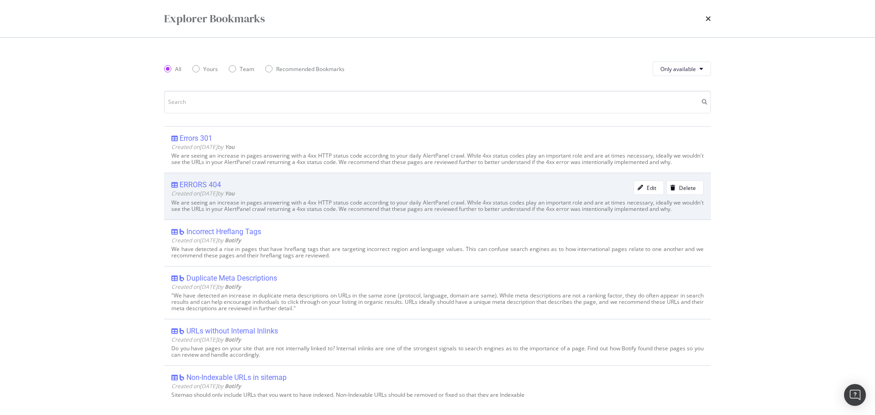
click at [190, 190] on div "ERRORS 404" at bounding box center [200, 185] width 41 height 9
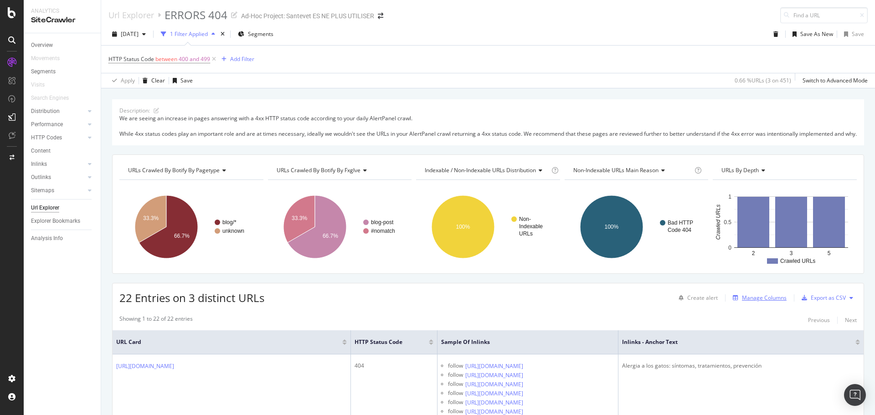
click at [742, 302] on div "Manage Columns" at bounding box center [764, 298] width 45 height 8
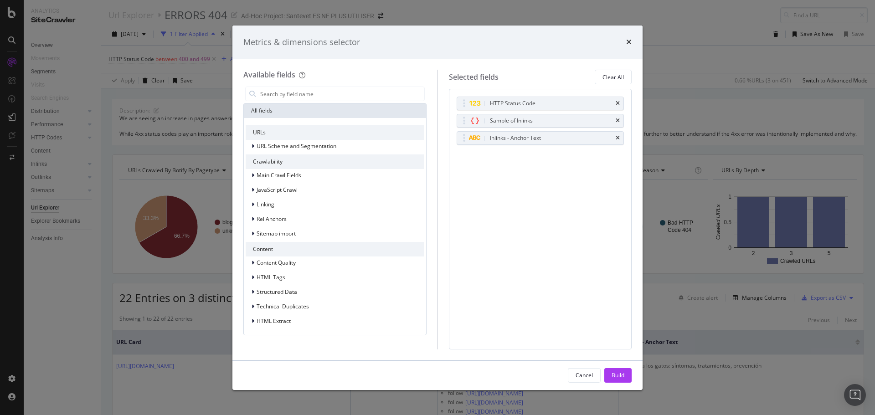
click at [632, 41] on div "Metrics & dimensions selector" at bounding box center [438, 43] width 410 height 34
click at [627, 44] on icon "times" at bounding box center [629, 41] width 5 height 7
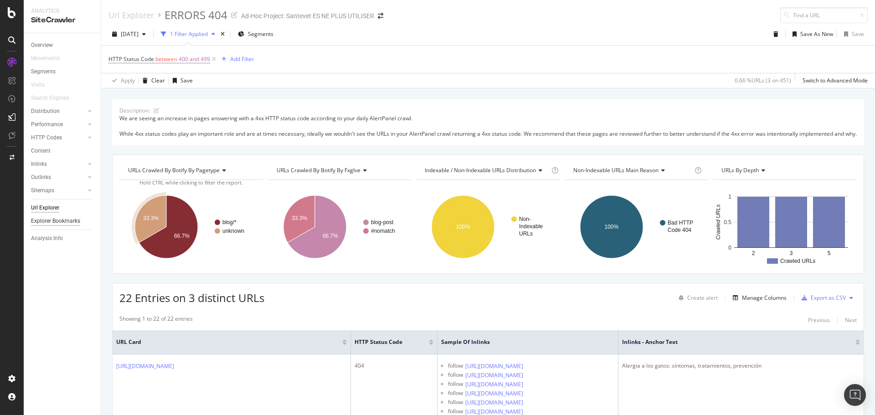
click at [48, 220] on div "Explorer Bookmarks" at bounding box center [55, 222] width 49 height 10
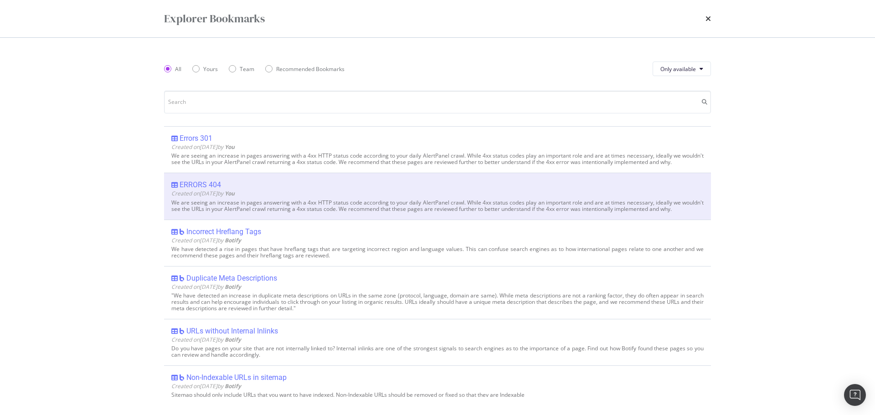
click at [238, 336] on div "URLs without Internal Inlinks" at bounding box center [232, 331] width 92 height 9
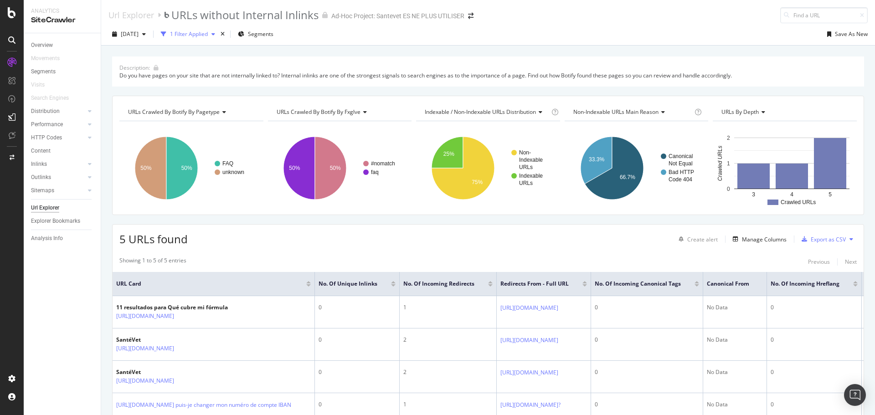
click at [208, 34] on div "1 Filter Applied" at bounding box center [189, 34] width 38 height 8
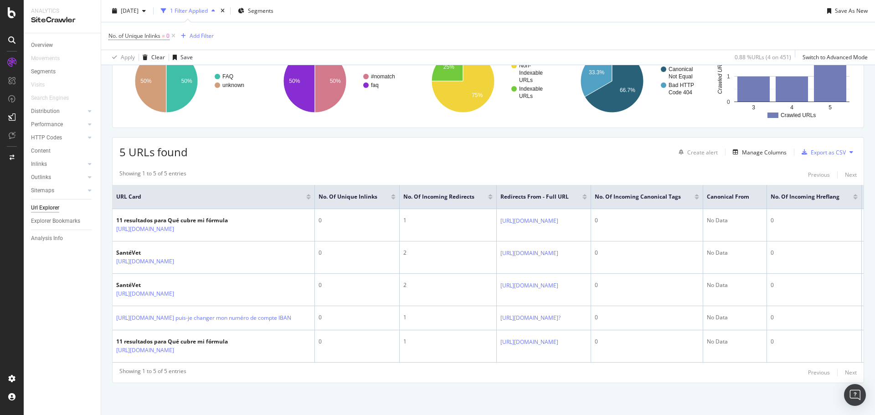
scroll to position [156, 0]
click at [74, 221] on div "Explorer Bookmarks" at bounding box center [55, 222] width 49 height 10
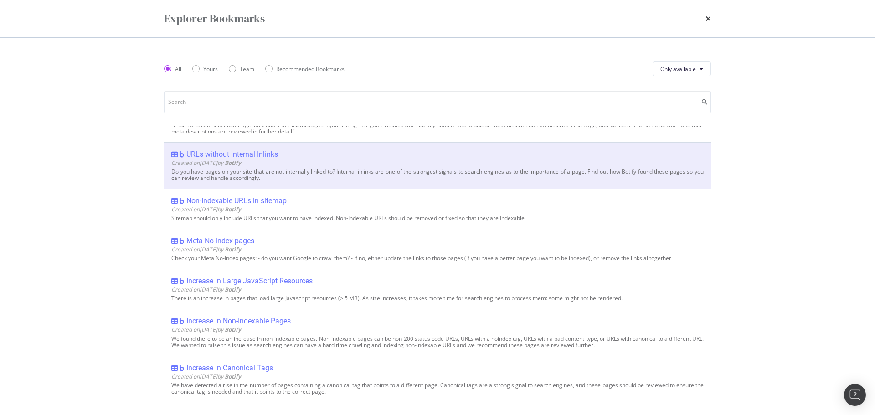
scroll to position [182, 0]
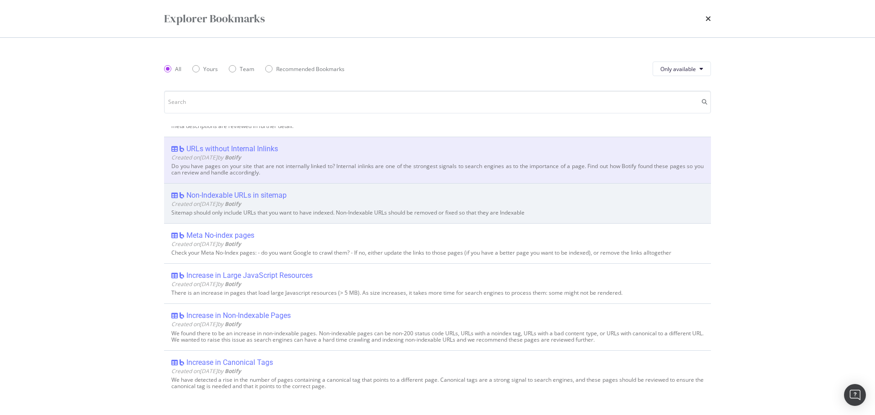
click at [278, 200] on div "Non-Indexable URLs in sitemap" at bounding box center [236, 195] width 100 height 9
